Goal: Information Seeking & Learning: Stay updated

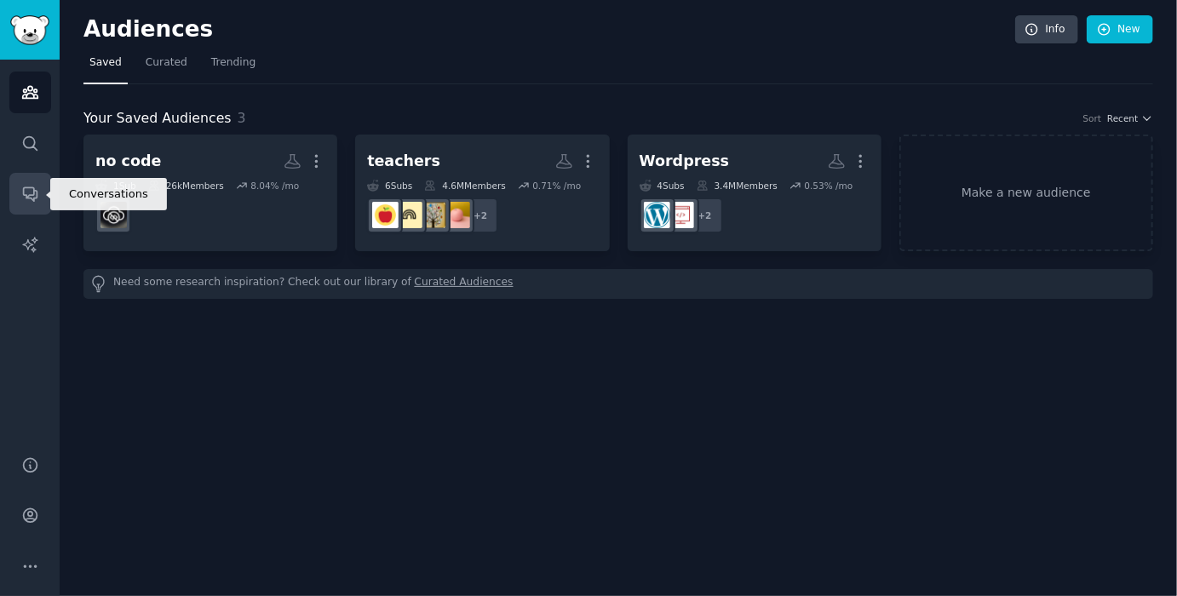
click at [21, 187] on icon "Sidebar" at bounding box center [30, 194] width 18 height 18
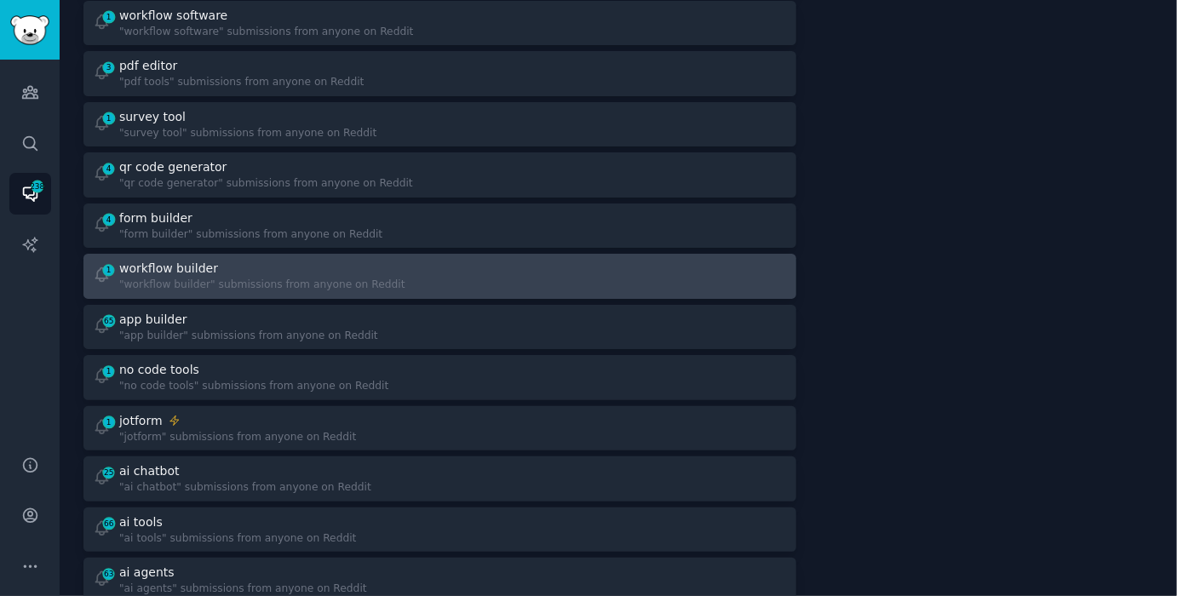
scroll to position [327, 0]
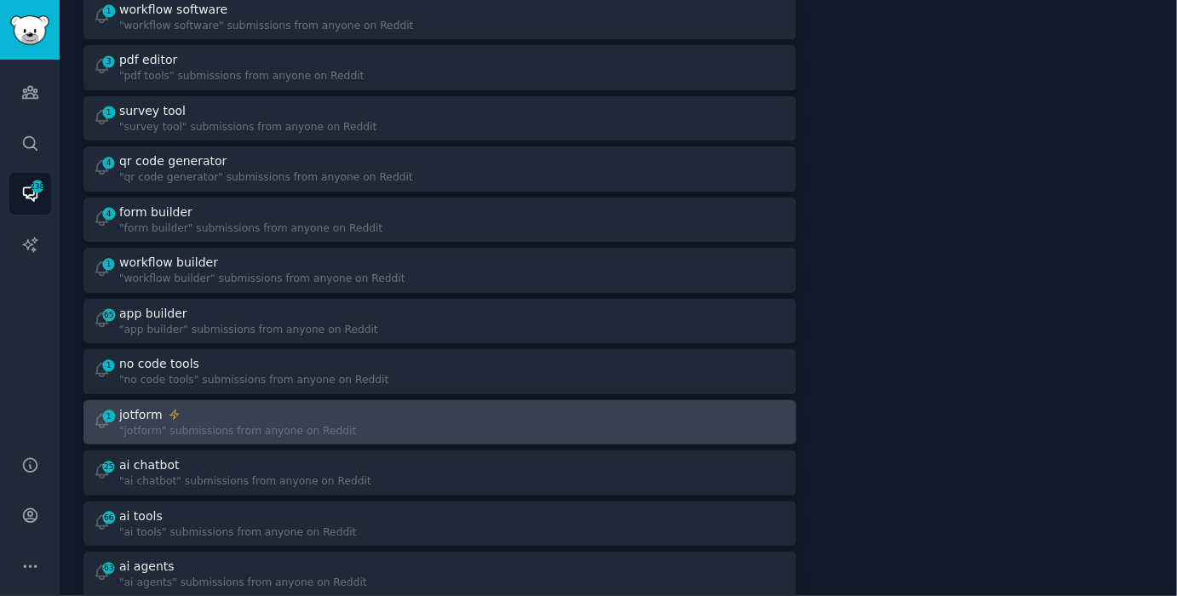
click at [521, 410] on div at bounding box center [620, 422] width 336 height 33
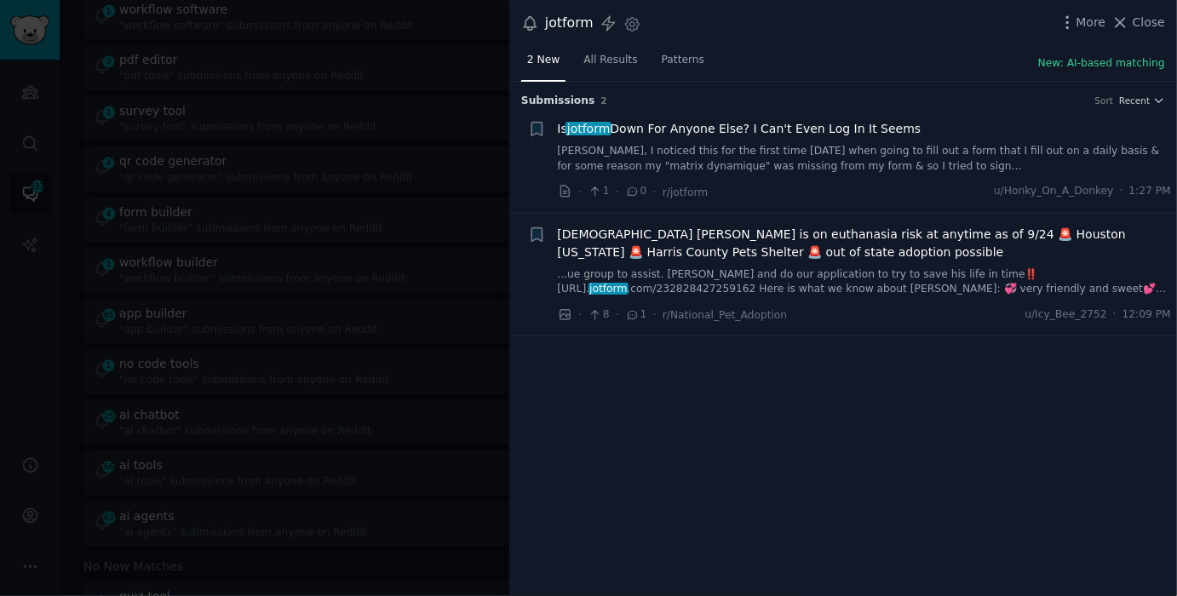
click at [608, 389] on div "Submission s 2 Sort Recent + Is jotform Down For Anyone Else? I Can't Even Log …" at bounding box center [843, 339] width 668 height 515
click at [602, 67] on link "All Results" at bounding box center [611, 64] width 66 height 35
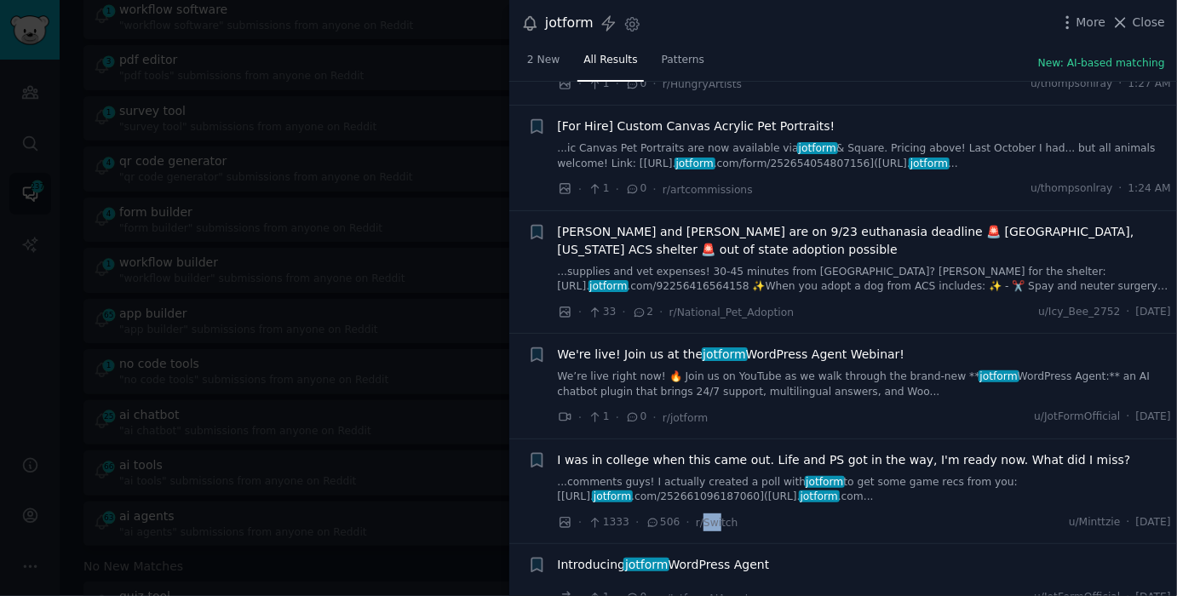
scroll to position [3023, 0]
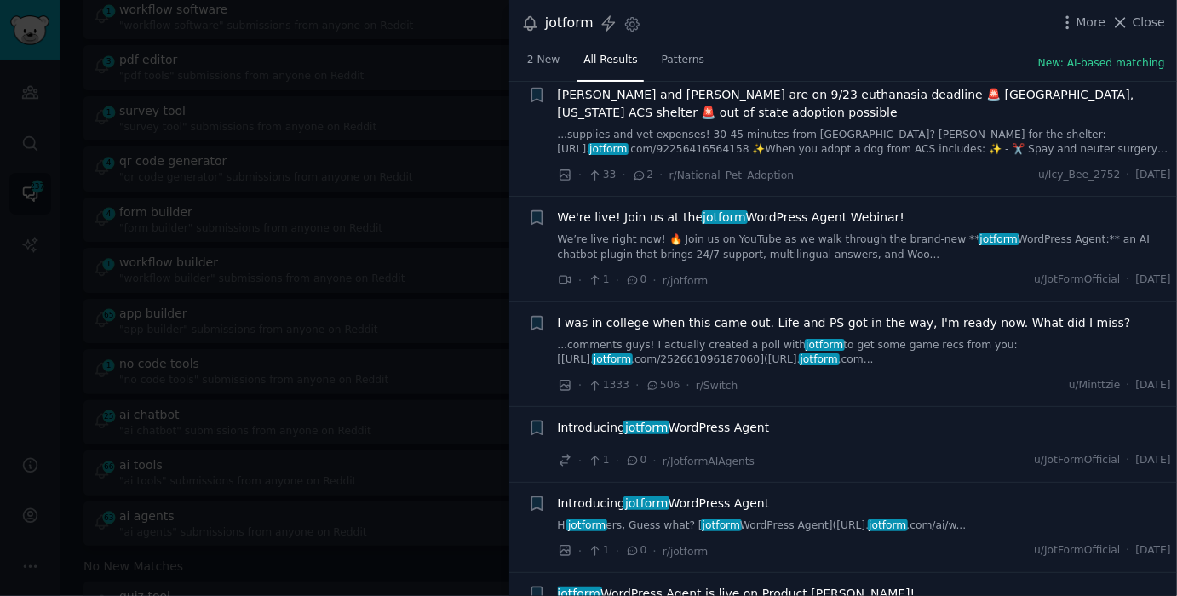
click at [312, 187] on div at bounding box center [588, 298] width 1177 height 596
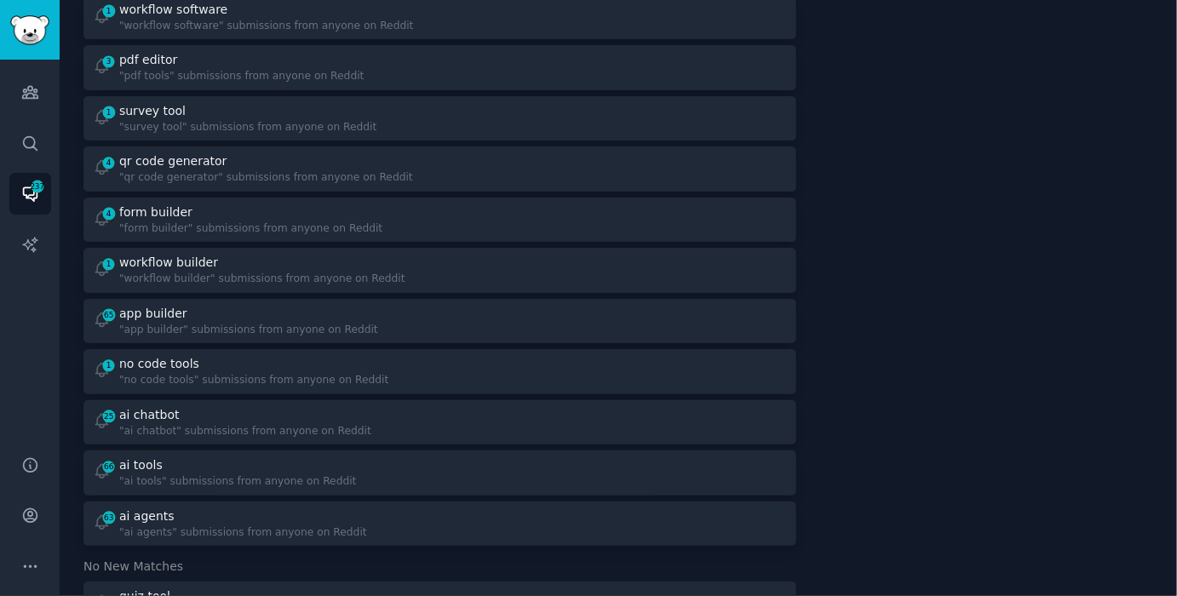
click at [312, 187] on link "4 qr code generator "qr code generator" submissions from anyone on Reddit" at bounding box center [439, 169] width 713 height 45
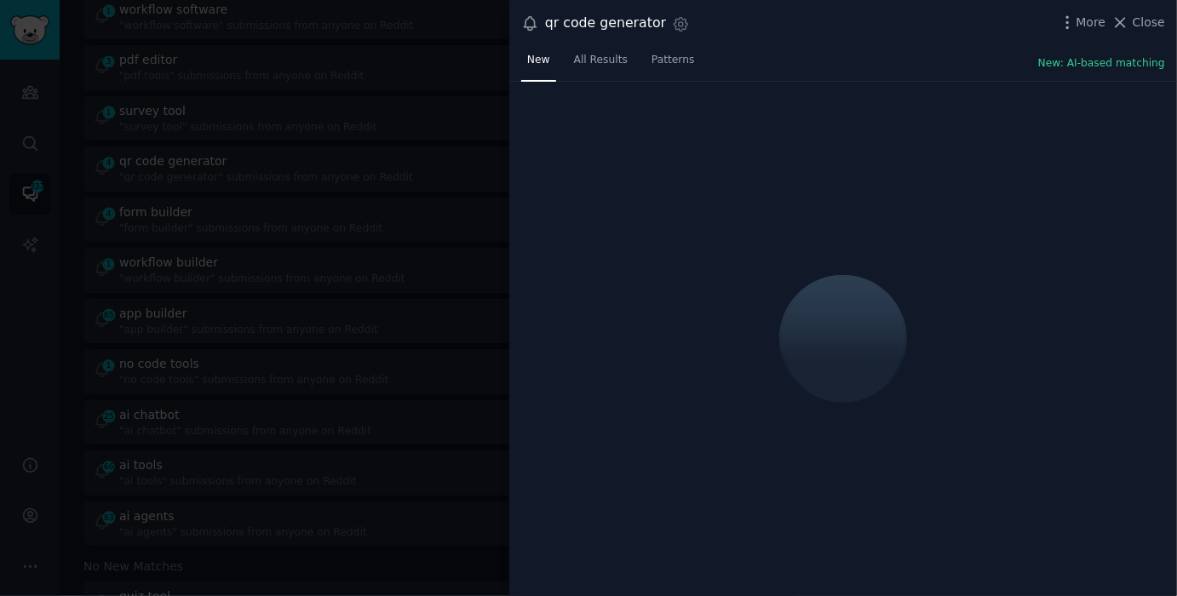
click at [903, 64] on div "New All Results Patterns New: AI-based matching" at bounding box center [843, 64] width 668 height 35
